Goal: Find specific page/section: Find specific page/section

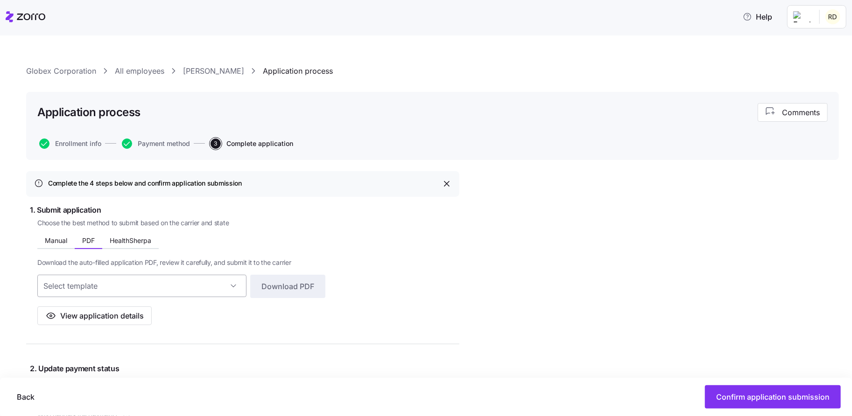
click at [149, 279] on input at bounding box center [141, 286] width 209 height 22
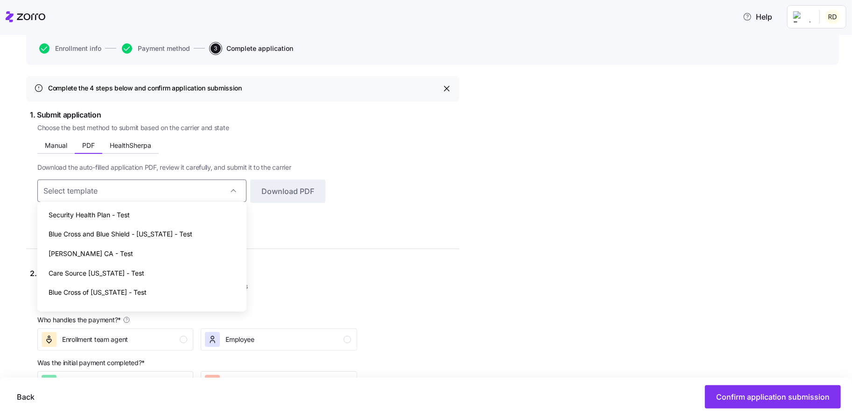
scroll to position [99, 0]
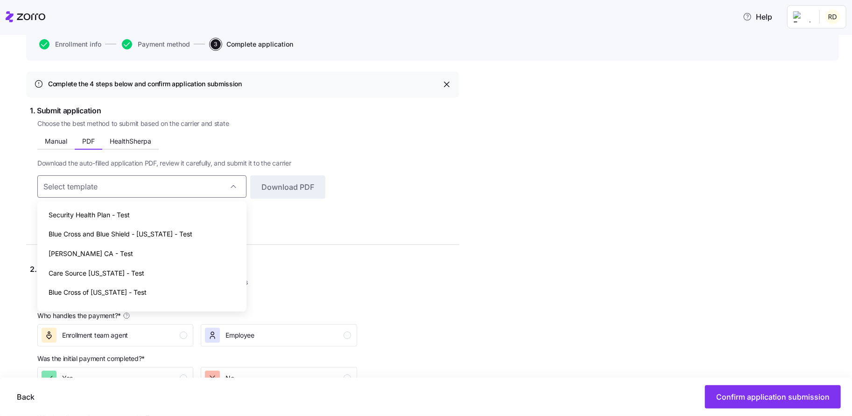
click at [155, 264] on div "Care Source Kentucky - Test" at bounding box center [142, 274] width 202 height 20
type input "Care Source Kentucky - Test"
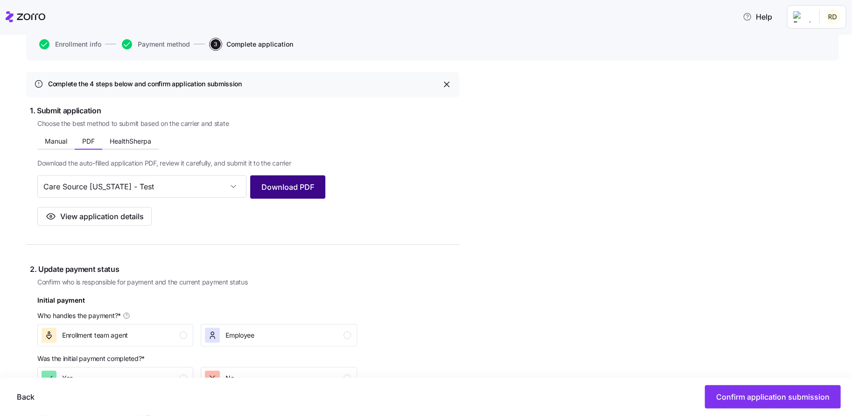
click at [297, 183] on span "Download PDF" at bounding box center [287, 187] width 53 height 11
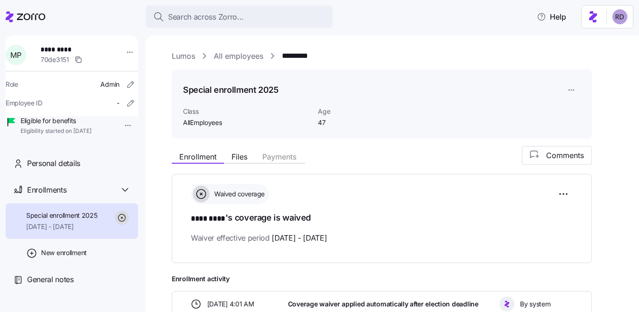
click at [228, 55] on link "All employees" at bounding box center [238, 56] width 49 height 12
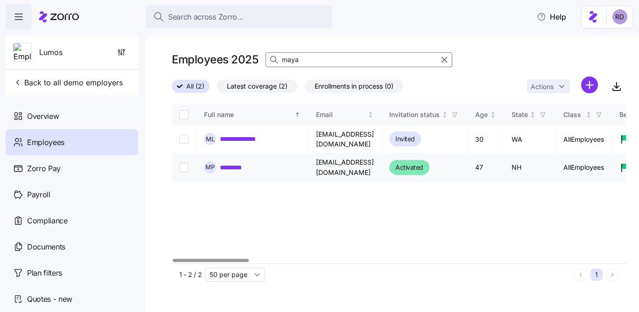
click at [241, 163] on link "*********" at bounding box center [235, 167] width 31 height 9
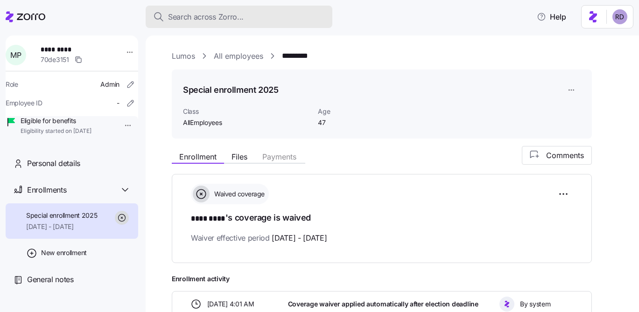
click at [187, 19] on span "Search across Zorro..." at bounding box center [206, 17] width 76 height 12
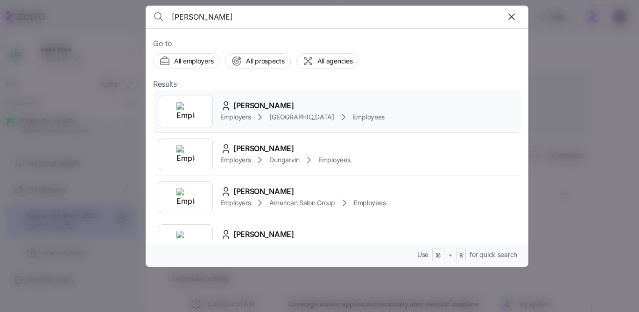
type input "[PERSON_NAME]"
click at [303, 98] on div "[PERSON_NAME] Employers [GEOGRAPHIC_DATA] Employees" at bounding box center [337, 111] width 368 height 43
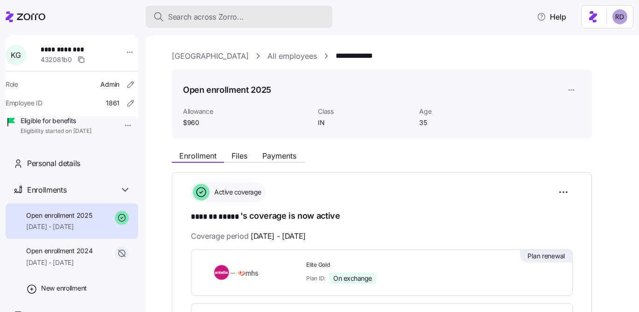
click at [220, 13] on span "Search across Zorro..." at bounding box center [206, 17] width 76 height 12
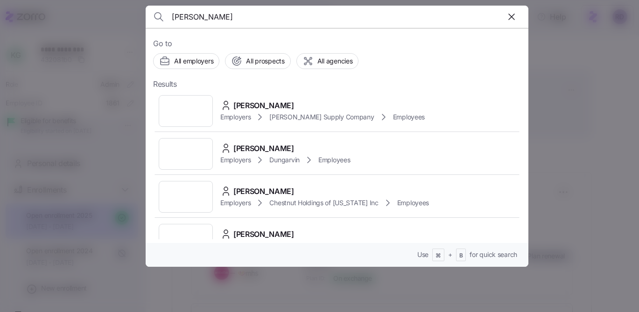
scroll to position [636, 0]
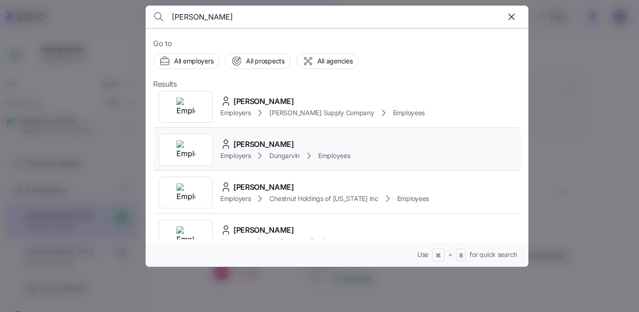
type input "[PERSON_NAME]"
click at [377, 128] on div "[PERSON_NAME] Employers Dungarvin Employees" at bounding box center [337, 149] width 368 height 43
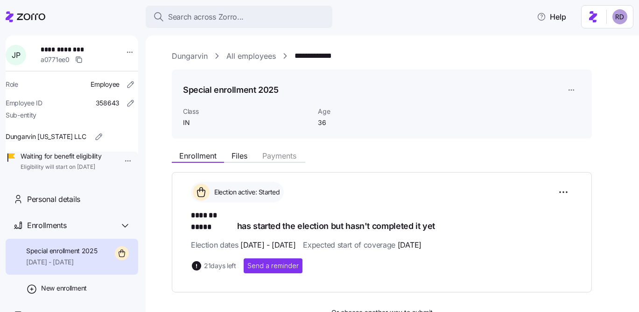
click at [254, 54] on link "All employees" at bounding box center [250, 56] width 49 height 12
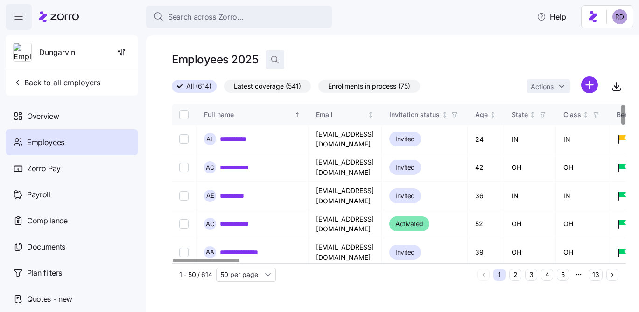
click at [275, 56] on icon "button" at bounding box center [274, 59] width 9 height 9
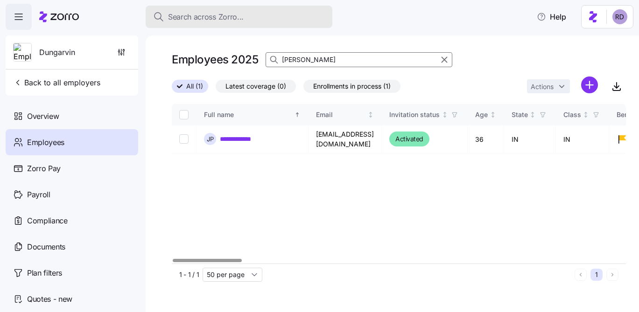
type input "[PERSON_NAME]"
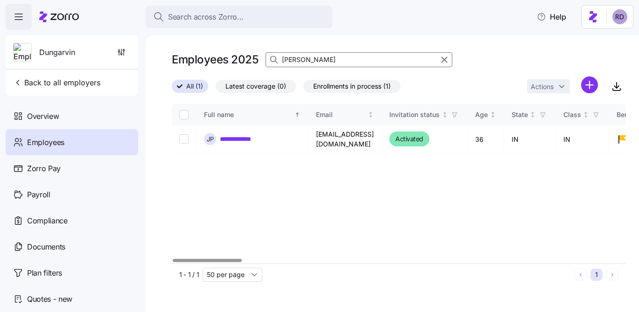
click at [433, 155] on div "**********" at bounding box center [399, 184] width 454 height 160
click at [237, 135] on link "**********" at bounding box center [240, 138] width 41 height 9
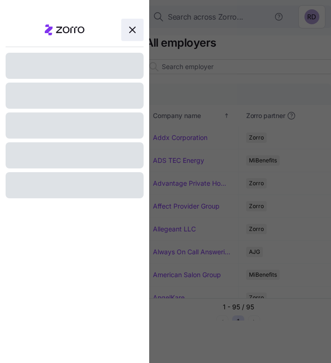
click at [123, 22] on span "button" at bounding box center [132, 29] width 21 height 21
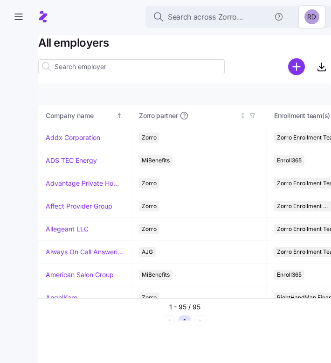
click at [129, 63] on input at bounding box center [131, 66] width 187 height 15
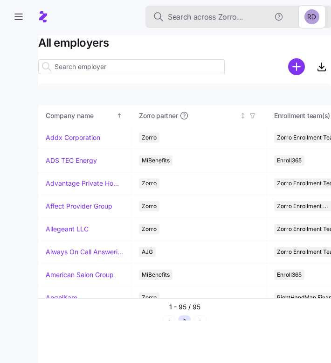
click at [204, 12] on span "Search across Zorro..." at bounding box center [206, 17] width 76 height 12
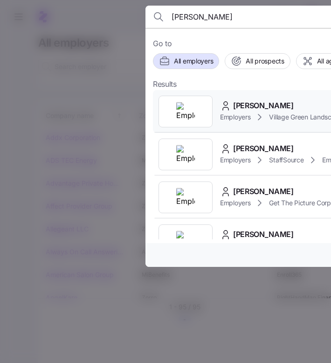
type input "aaron roseboom"
click at [258, 80] on div "Go to All employers All prospects All agencies Results Aaron Roseboom Employers…" at bounding box center [337, 147] width 383 height 239
click at [247, 102] on span "Aaron Roseboom" at bounding box center [263, 106] width 61 height 12
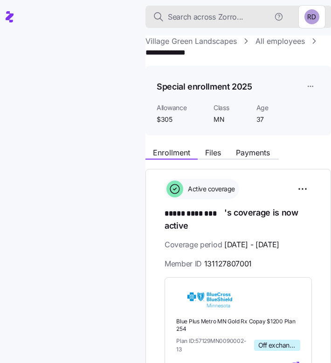
click at [192, 13] on span "Search across Zorro..." at bounding box center [206, 17] width 76 height 12
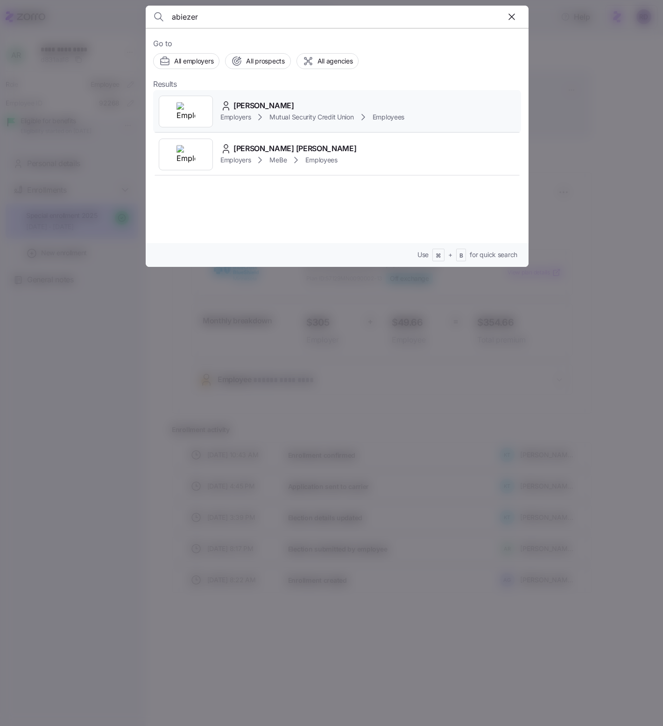
type input "abiezer"
click at [331, 105] on div "Abiezer Arrindell Employers Mutual Security Credit Union Employees" at bounding box center [337, 111] width 368 height 43
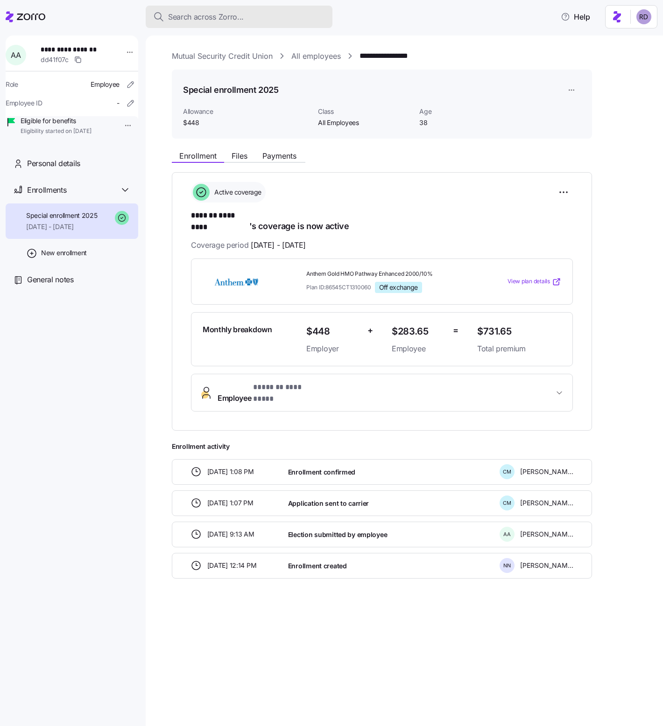
click at [277, 14] on div "Search across Zorro..." at bounding box center [239, 17] width 172 height 12
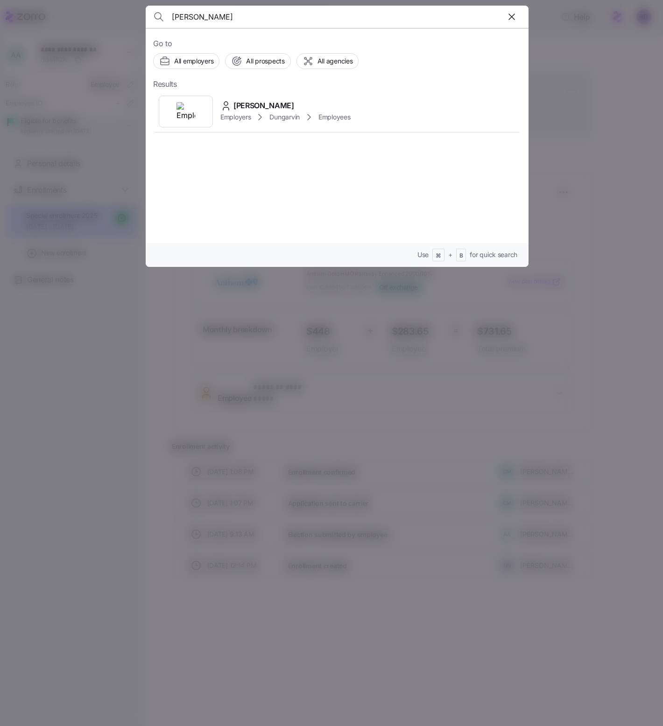
click at [186, 17] on input "abimbola" at bounding box center [291, 17] width 239 height 22
click at [186, 10] on input "ademola" at bounding box center [291, 17] width 239 height 22
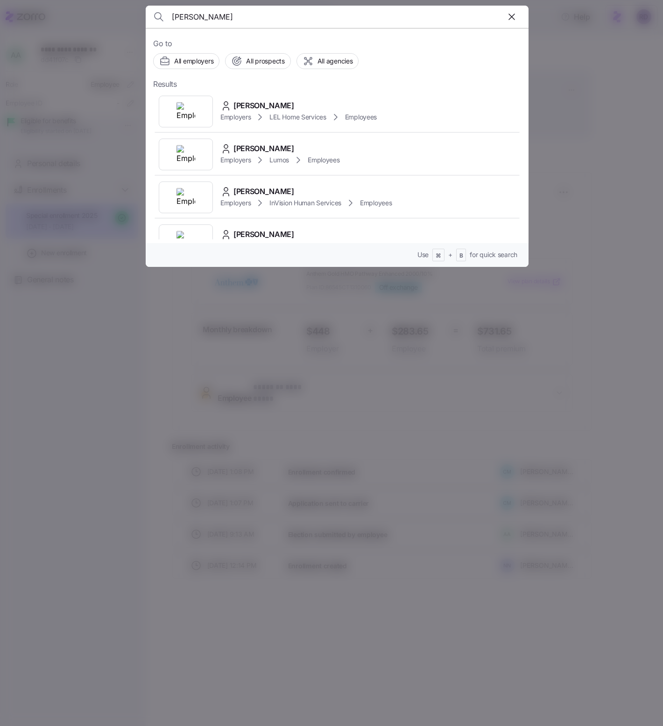
click at [199, 15] on input "adrian jackson" at bounding box center [291, 17] width 239 height 22
click at [197, 15] on input "alexander rich" at bounding box center [291, 17] width 239 height 22
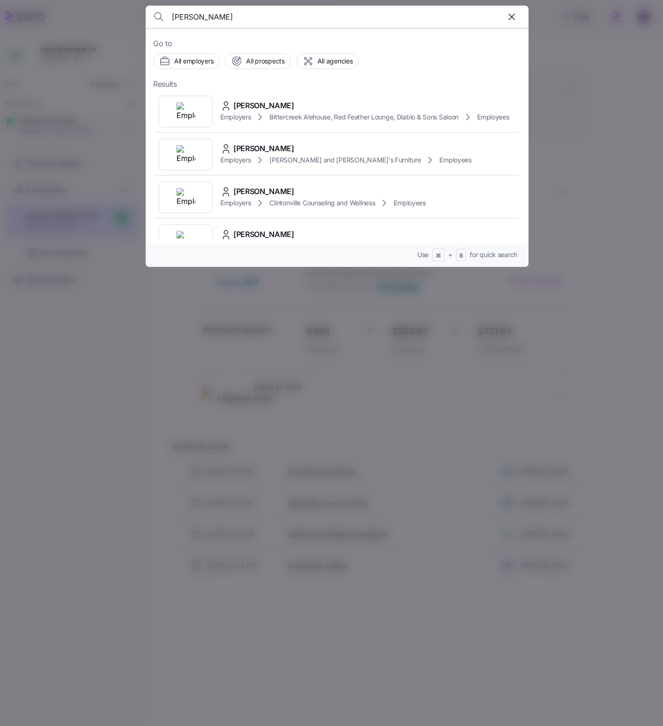
click at [197, 15] on input "alexander rich" at bounding box center [291, 17] width 239 height 22
type input "althea"
click at [331, 145] on div "Althea Readus Employers Dungarvin Employees" at bounding box center [337, 154] width 368 height 43
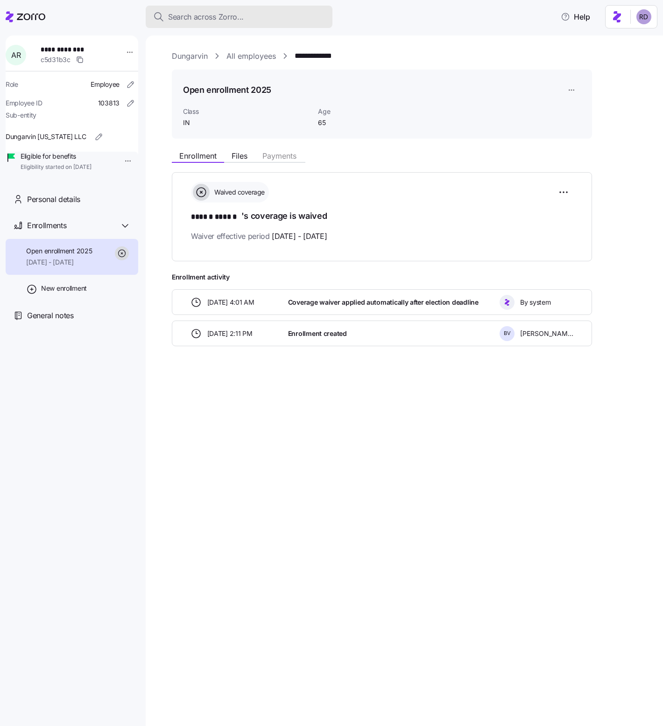
click at [185, 12] on span "Search across Zorro..." at bounding box center [206, 17] width 76 height 12
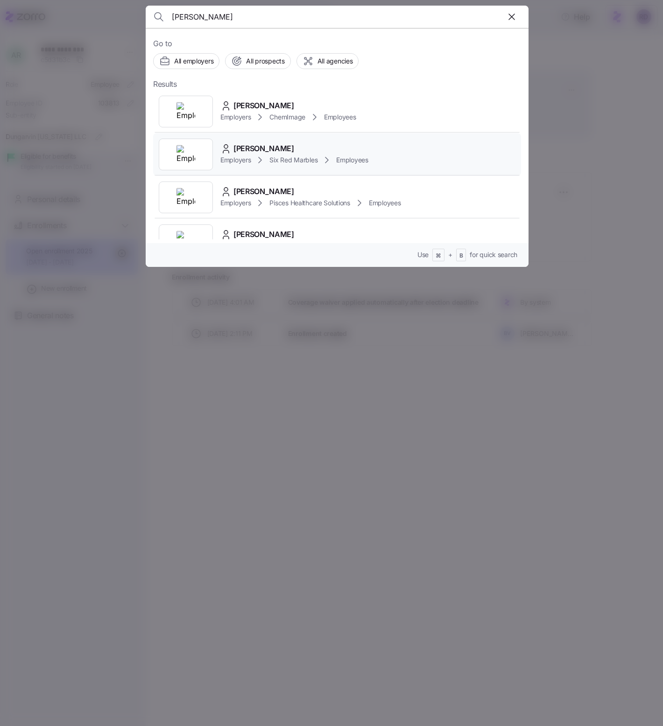
type input "amanda mcombs"
click at [331, 140] on div "Amanda McCombs Employers Six Red Marbles Employees" at bounding box center [337, 154] width 368 height 43
